Goal: Task Accomplishment & Management: Manage account settings

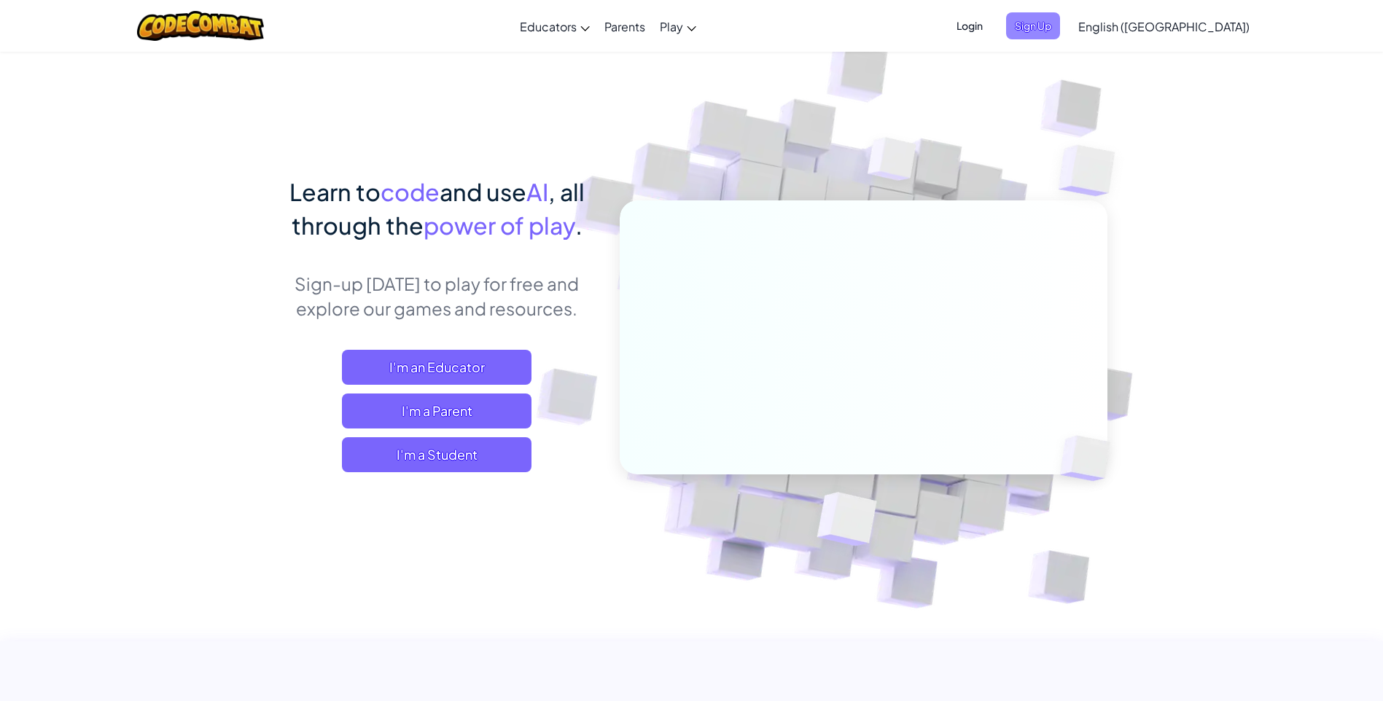
click at [1060, 21] on span "Sign Up" at bounding box center [1033, 25] width 54 height 27
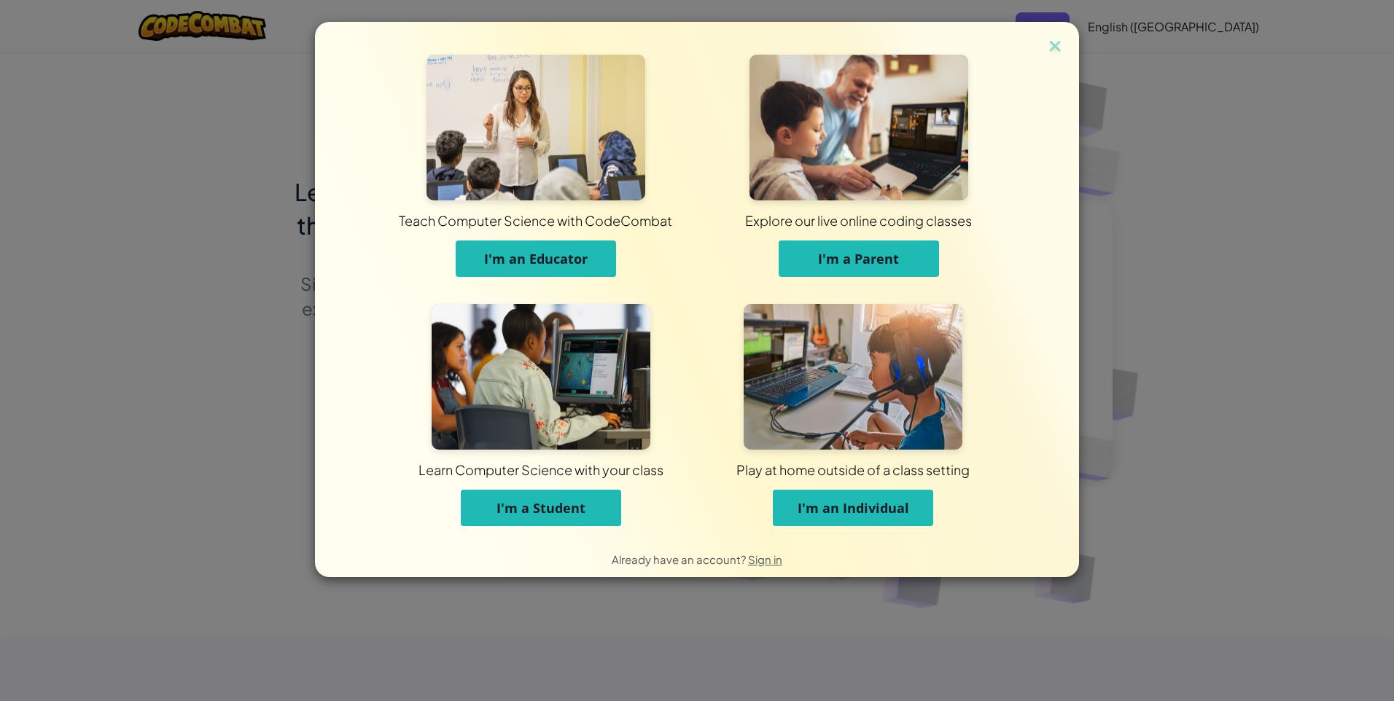
click at [1139, 87] on div "Teach Computer Science with CodeCombat I'm an Educator Explore our live online …" at bounding box center [697, 350] width 1394 height 701
click at [1048, 41] on img at bounding box center [1055, 47] width 19 height 22
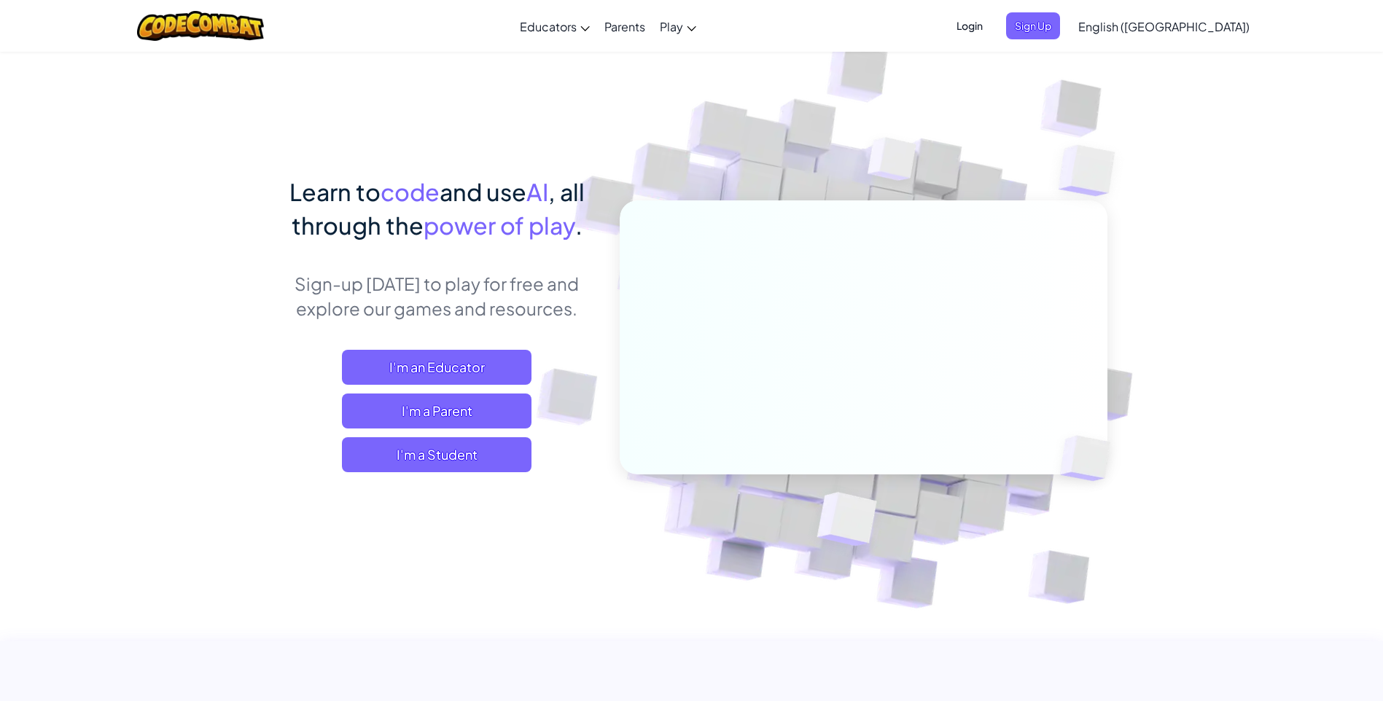
click at [992, 27] on span "Login" at bounding box center [970, 25] width 44 height 27
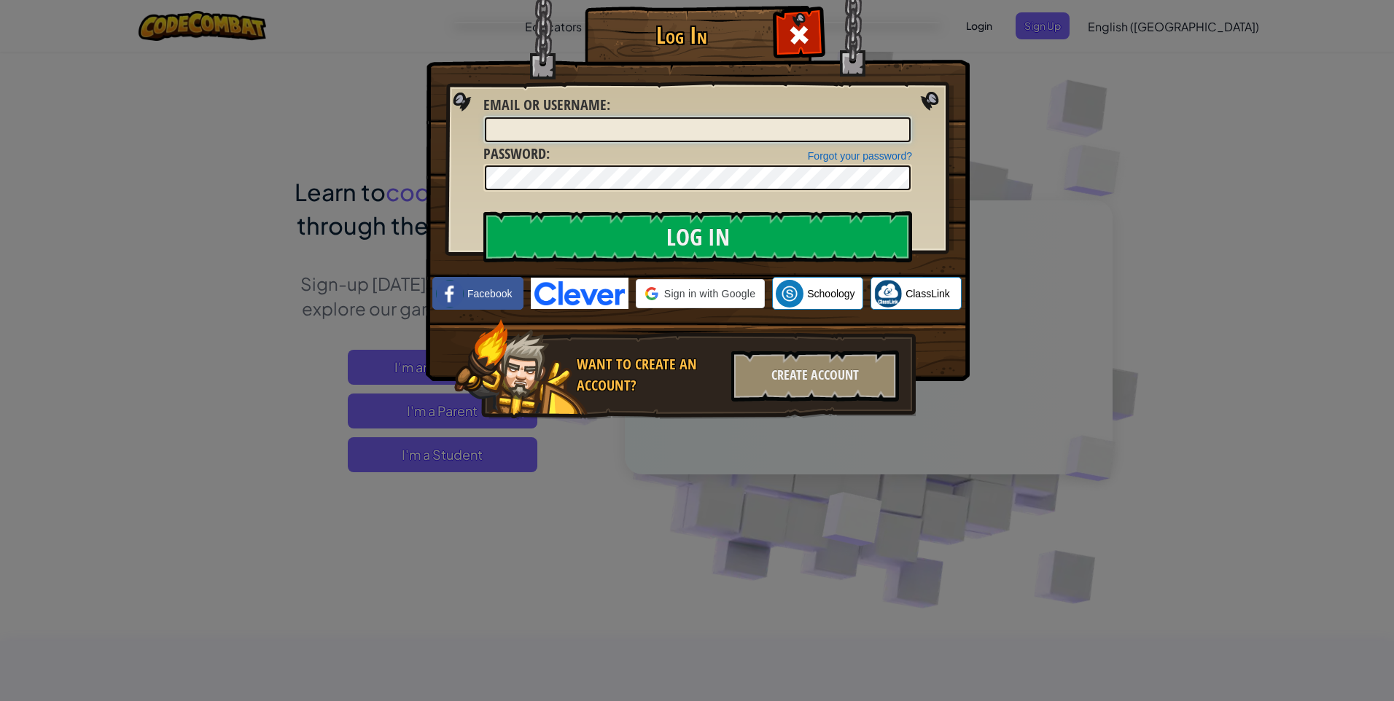
type input "Duckman1234"
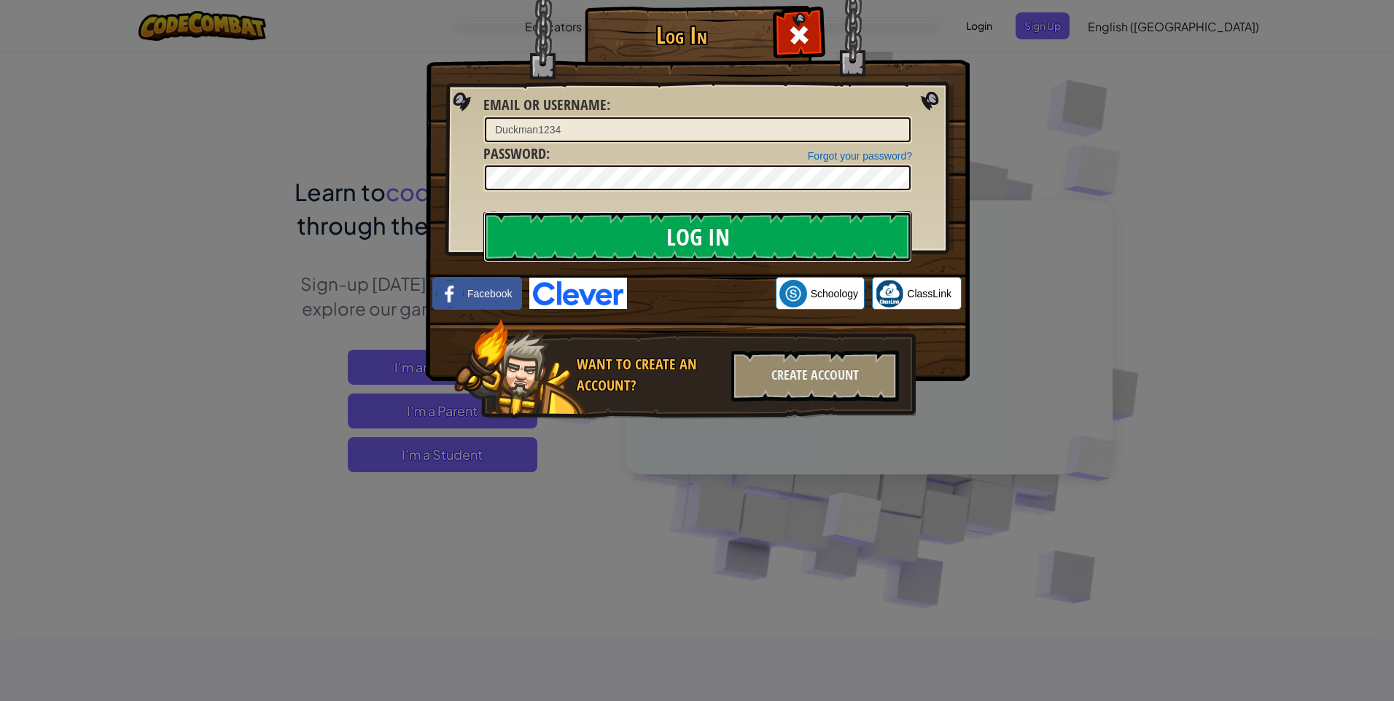
click at [738, 243] on input "Log In" at bounding box center [697, 236] width 429 height 51
click at [728, 217] on input "Log In" at bounding box center [697, 236] width 429 height 51
